Goal: Task Accomplishment & Management: Complete application form

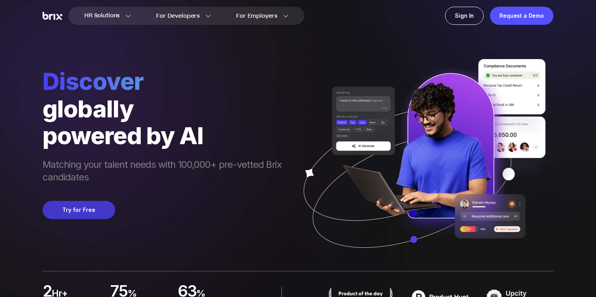
click at [91, 211] on button "Try for Free" at bounding box center [79, 210] width 73 height 18
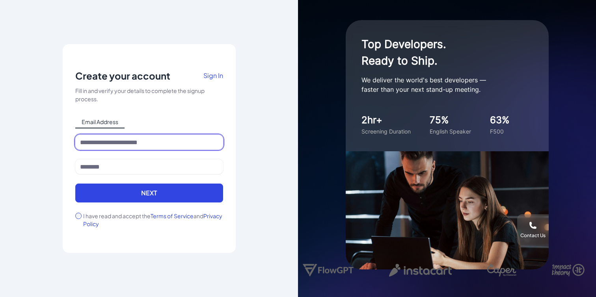
click at [151, 145] on input at bounding box center [149, 142] width 148 height 15
type input "*"
type input "**********"
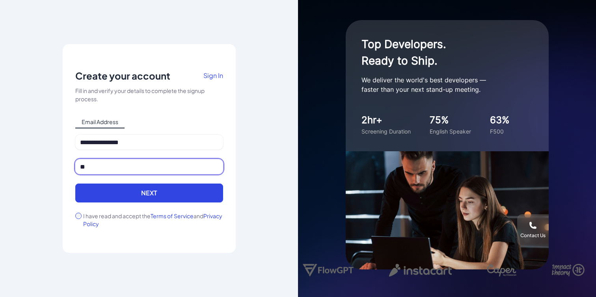
type input "*"
type input "*****"
click at [96, 216] on label "I have read and accept the Terms of Service and Privacy Policy" at bounding box center [153, 220] width 140 height 16
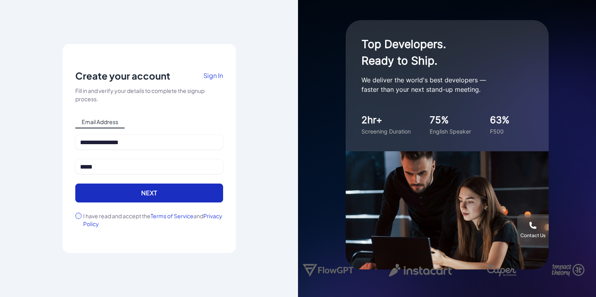
click at [128, 198] on button "Next" at bounding box center [149, 193] width 148 height 19
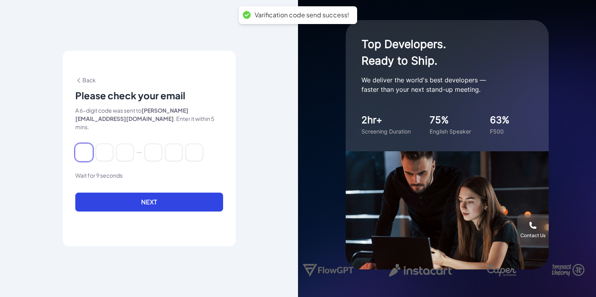
click at [76, 151] on input at bounding box center [83, 152] width 17 height 17
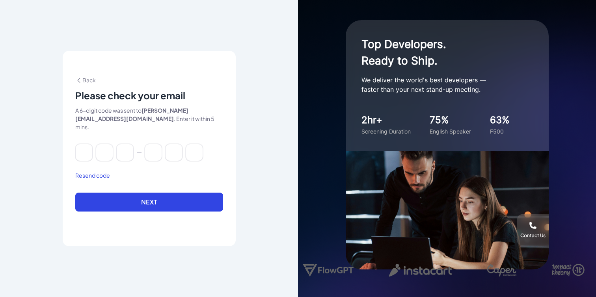
click at [104, 171] on button "Resend code" at bounding box center [92, 175] width 35 height 8
click at [80, 149] on input at bounding box center [83, 152] width 17 height 17
type input "*"
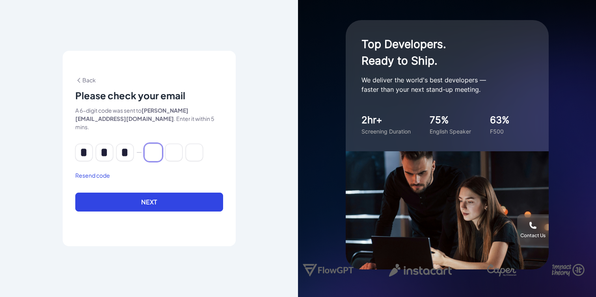
type input "*"
click button "Next" at bounding box center [149, 202] width 148 height 19
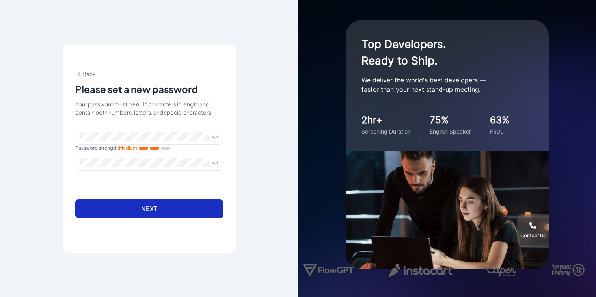
click at [159, 208] on button "Next" at bounding box center [149, 208] width 148 height 19
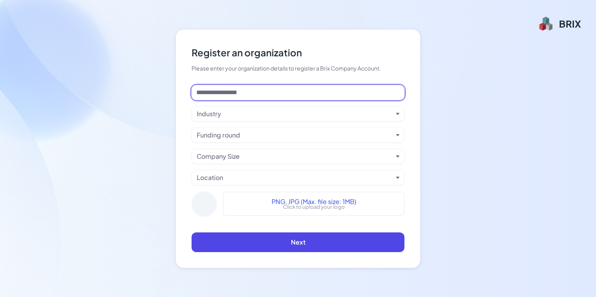
click at [278, 86] on input at bounding box center [298, 92] width 213 height 15
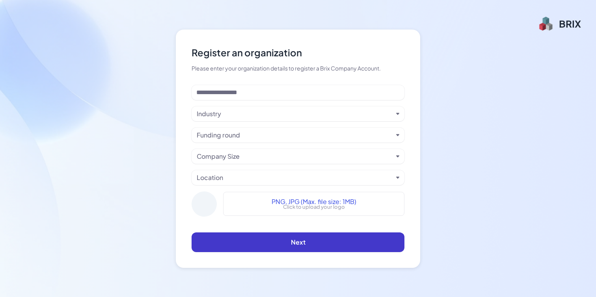
click at [282, 238] on button "Next" at bounding box center [298, 243] width 213 height 20
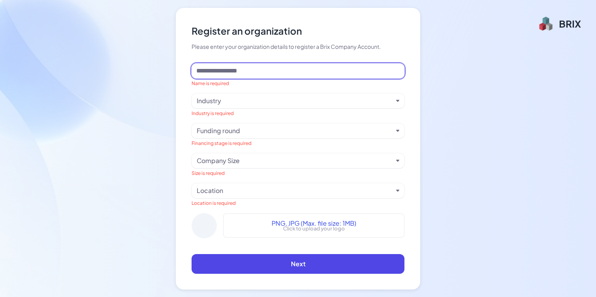
click at [347, 74] on input at bounding box center [298, 70] width 213 height 15
type input "**"
